Goal: Transaction & Acquisition: Purchase product/service

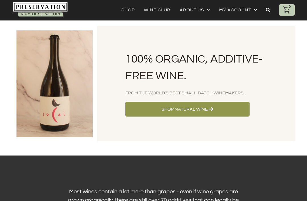
click at [240, 7] on link "My account" at bounding box center [238, 10] width 38 height 8
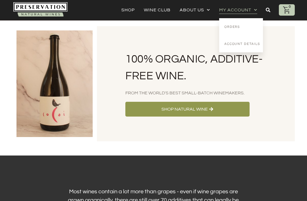
click at [238, 46] on link "Account details" at bounding box center [241, 43] width 44 height 17
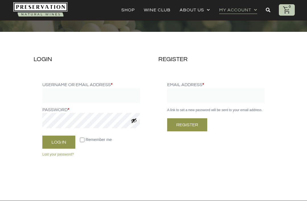
click at [286, 9] on icon at bounding box center [286, 10] width 9 height 9
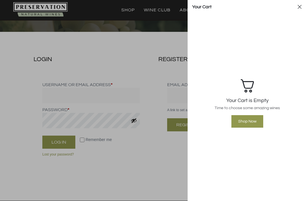
click at [173, 41] on div at bounding box center [153, 100] width 307 height 201
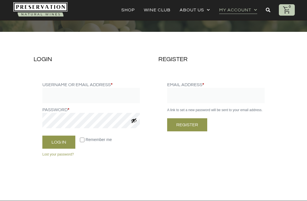
click at [157, 12] on link "Wine Club" at bounding box center [157, 10] width 27 height 8
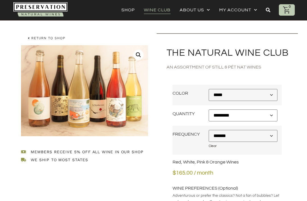
scroll to position [3, 0]
click at [264, 92] on select "**********" at bounding box center [243, 95] width 69 height 12
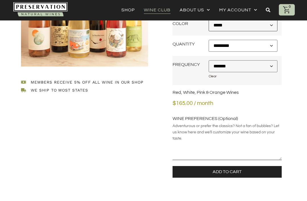
scroll to position [0, 0]
